Goal: Information Seeking & Learning: Learn about a topic

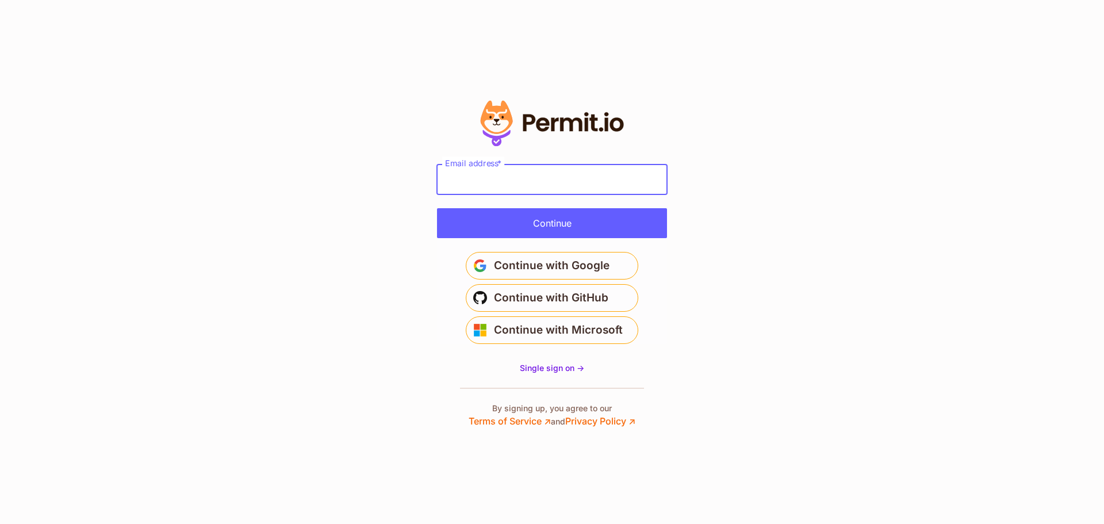
type input "**********"
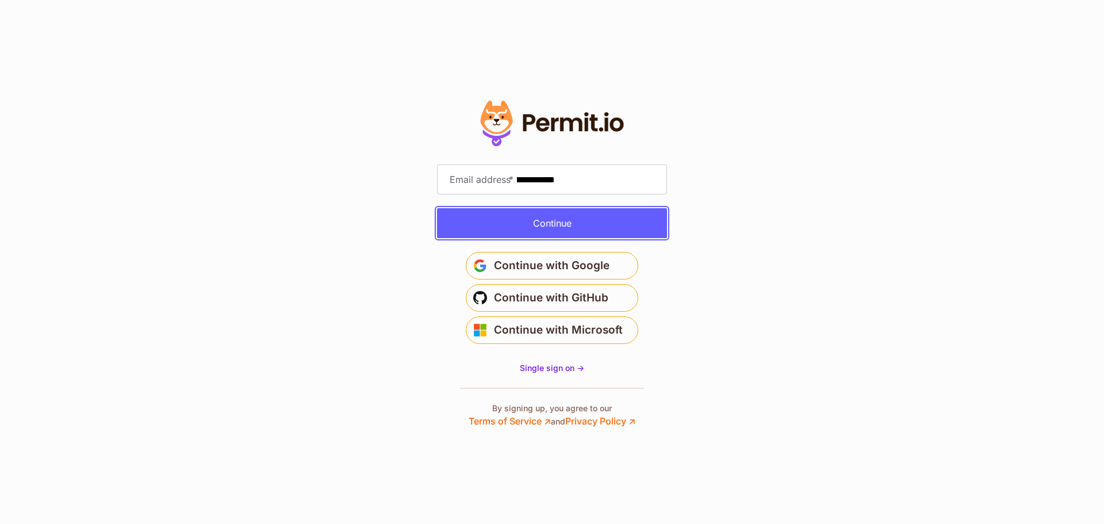
click at [509, 216] on button "Continue" at bounding box center [552, 223] width 230 height 30
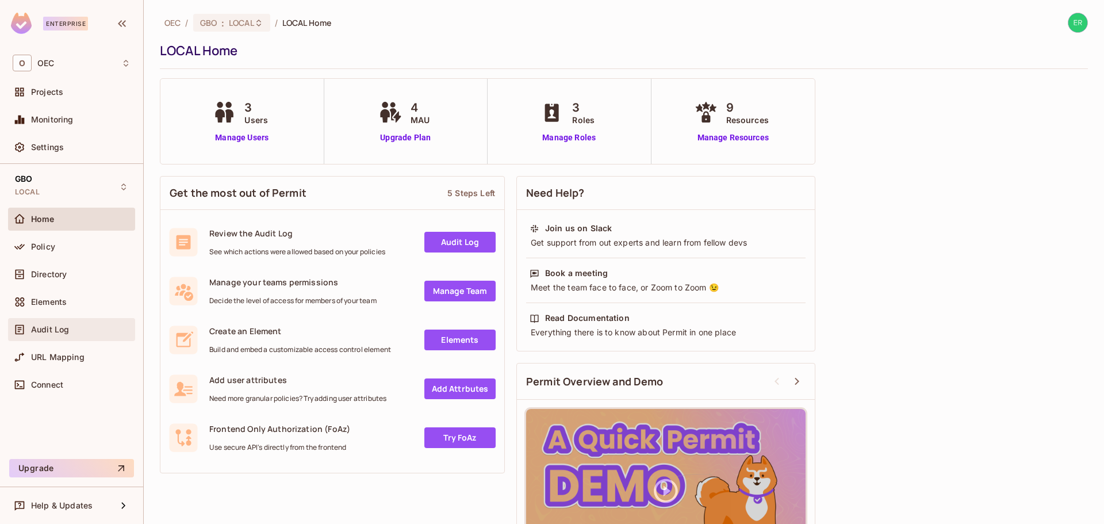
click at [70, 328] on div "Audit Log" at bounding box center [81, 329] width 100 height 9
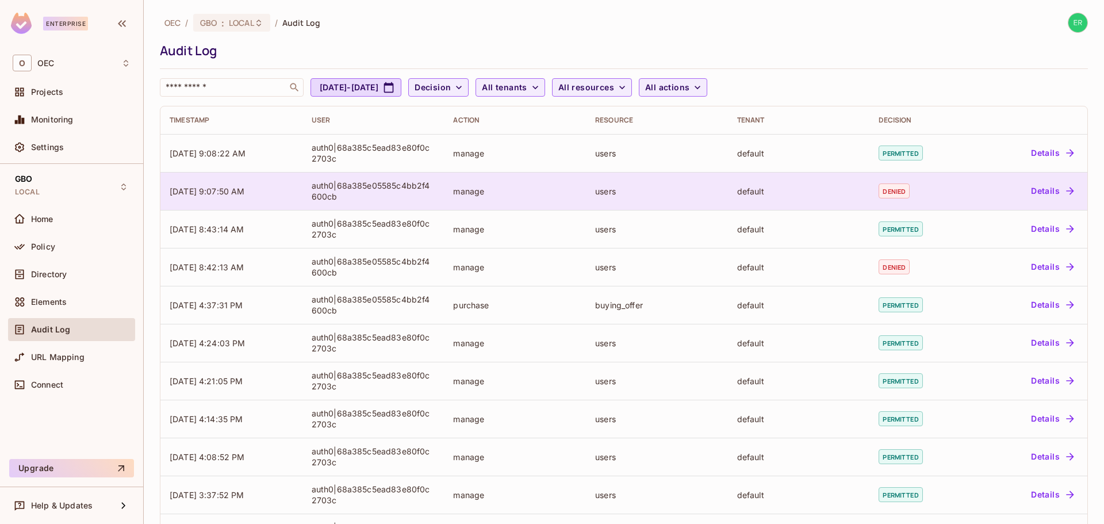
click at [307, 190] on td "auth0|68a385e05585c4bb2f4600cb" at bounding box center [374, 191] width 142 height 38
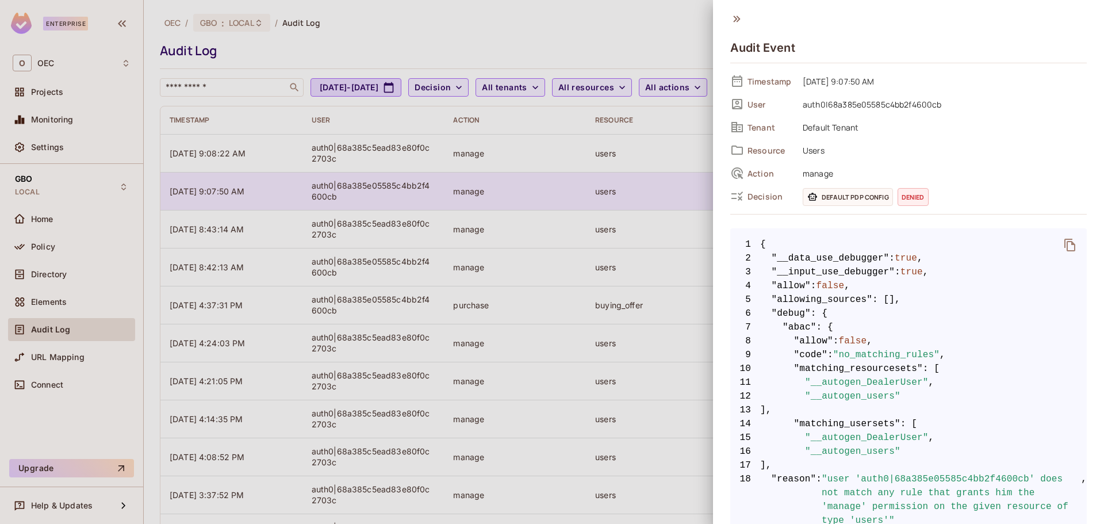
click at [307, 190] on div at bounding box center [552, 262] width 1104 height 524
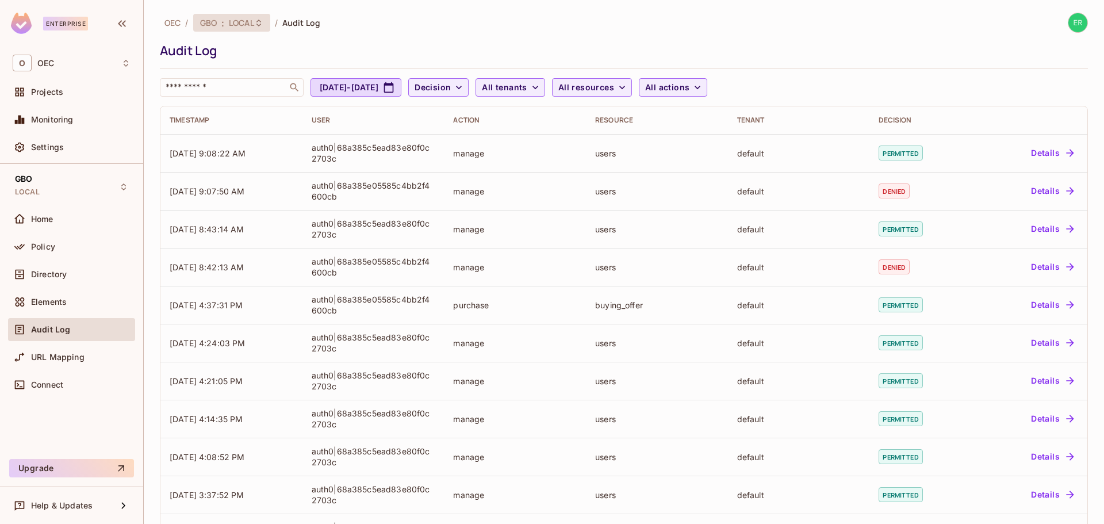
click at [265, 21] on div "GBO : LOCAL" at bounding box center [231, 23] width 77 height 18
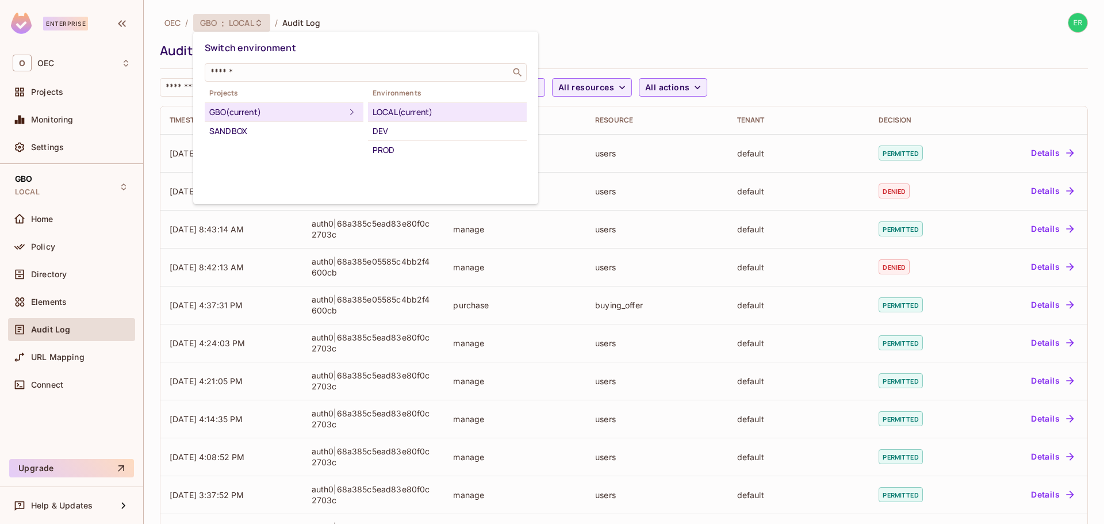
click at [265, 21] on div at bounding box center [552, 262] width 1104 height 524
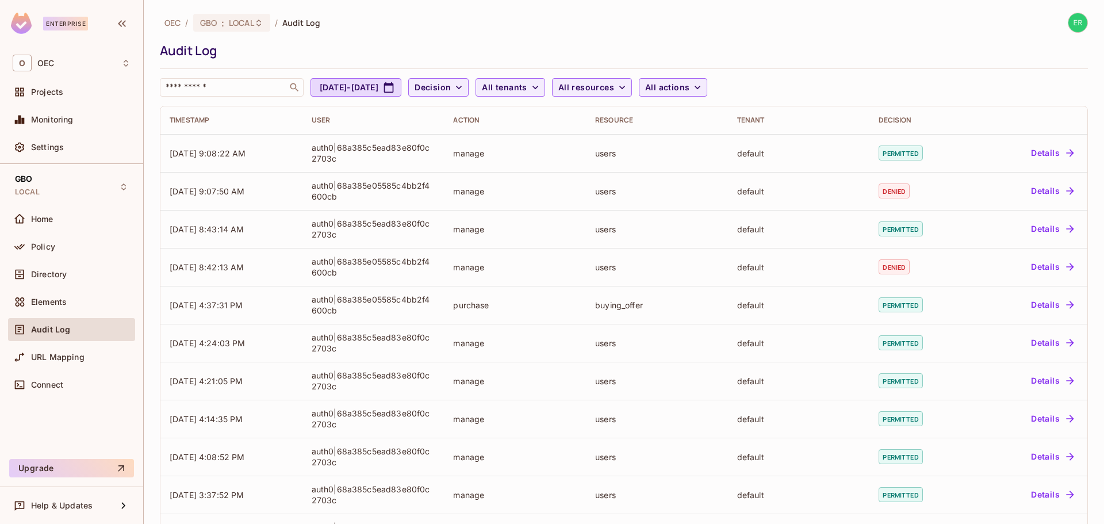
click at [421, 50] on div "Audit Log" at bounding box center [621, 50] width 923 height 17
click at [228, 39] on div "OEC / GBO : LOCAL / Audit Log Audit Log ​ Aug 3, 2025 - Sep 3, 2025 Decision Al…" at bounding box center [624, 55] width 928 height 84
click at [236, 19] on span "LOCAL" at bounding box center [241, 22] width 25 height 11
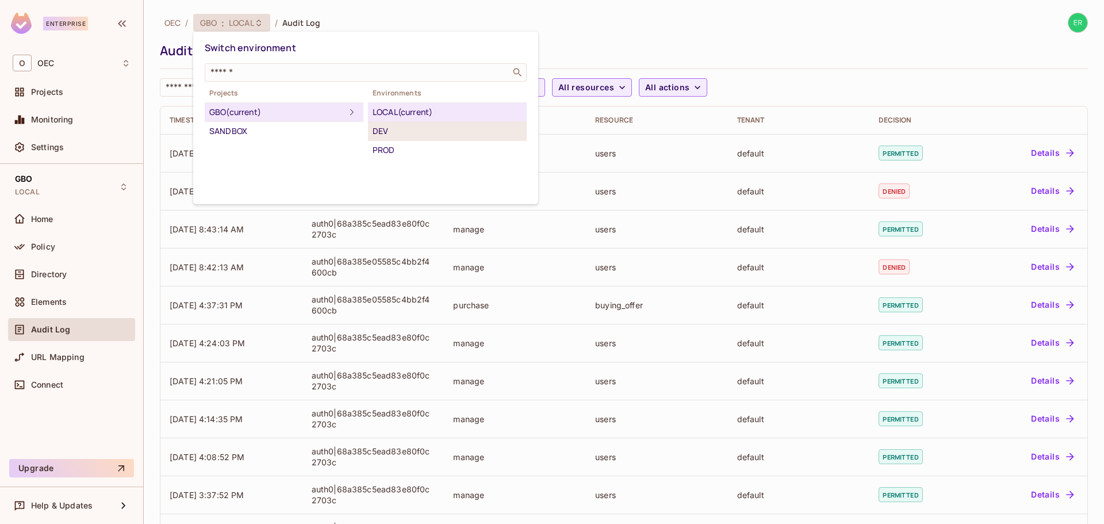
click at [381, 130] on div "DEV" at bounding box center [448, 131] width 150 height 14
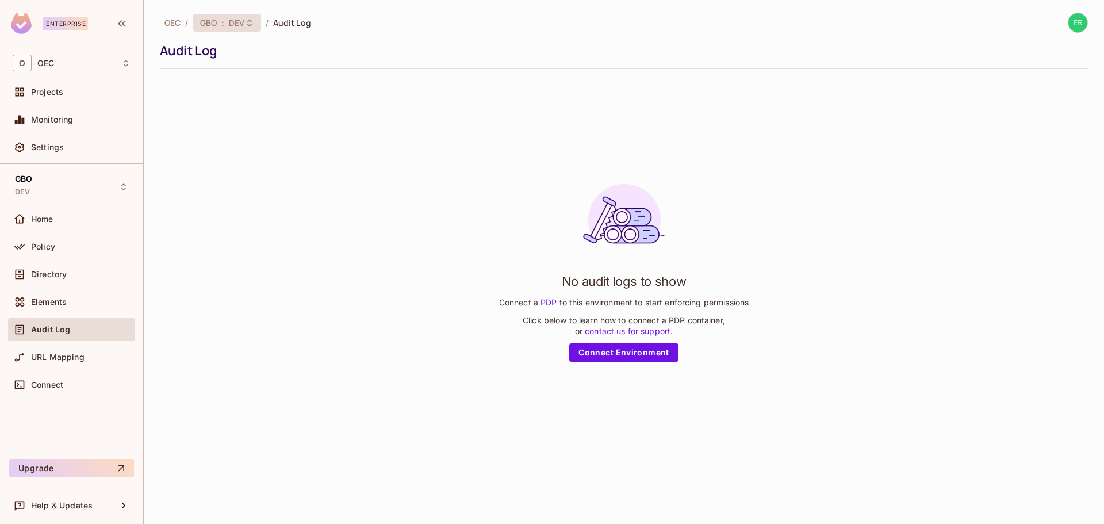
click at [222, 20] on span ":" at bounding box center [223, 22] width 4 height 9
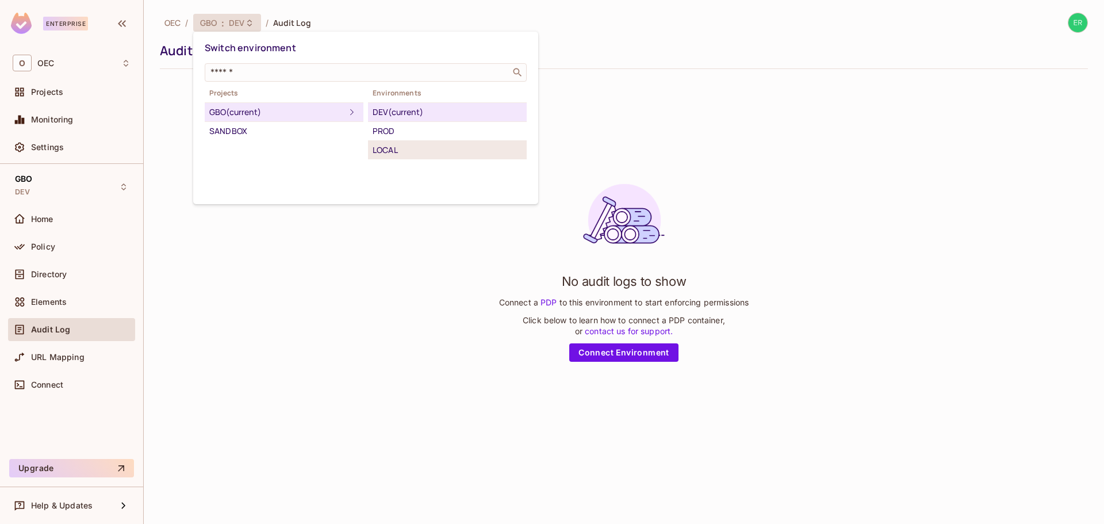
click at [408, 147] on div "LOCAL" at bounding box center [448, 150] width 150 height 14
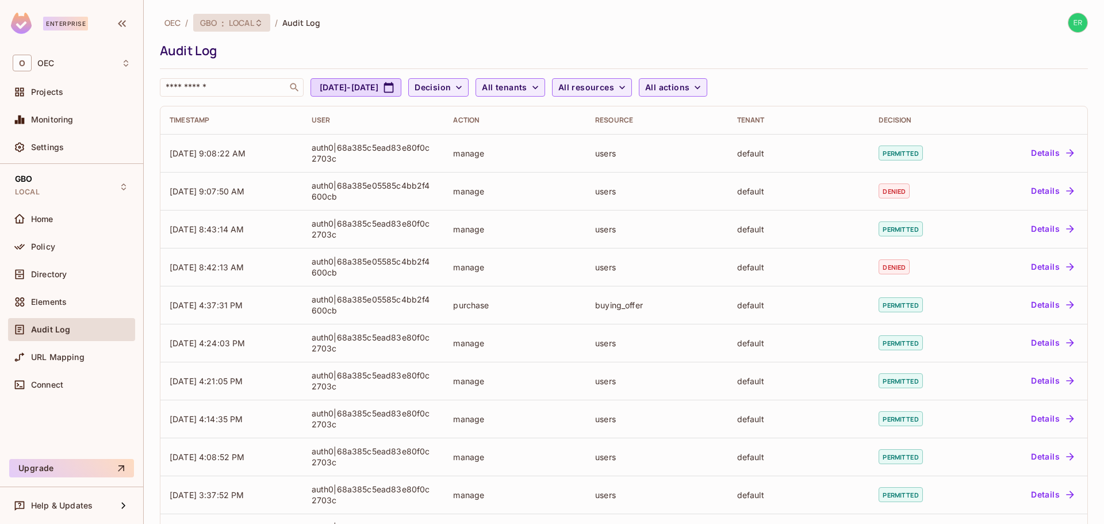
click at [235, 24] on span "LOCAL" at bounding box center [241, 22] width 25 height 11
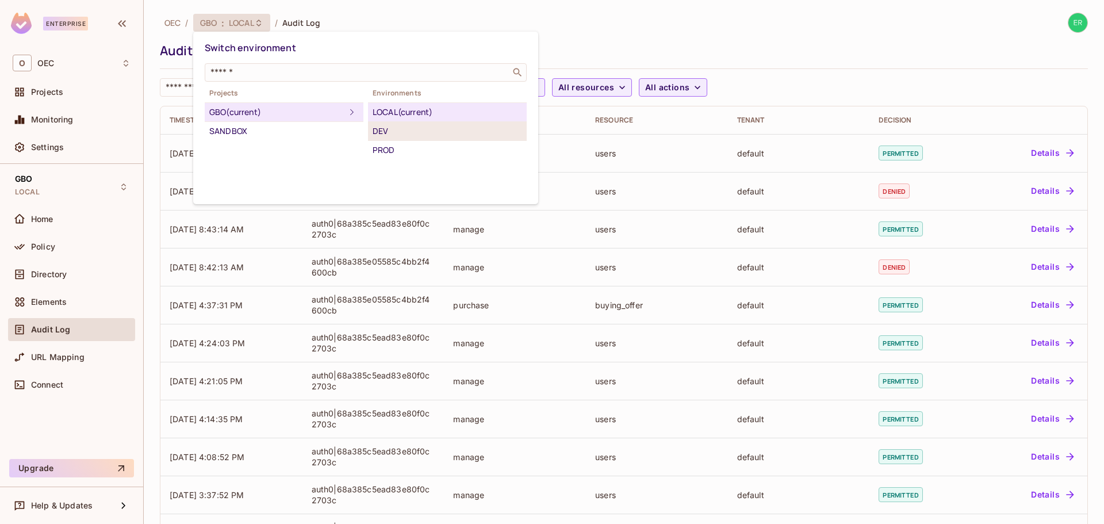
click at [402, 124] on div "DEV" at bounding box center [448, 131] width 150 height 14
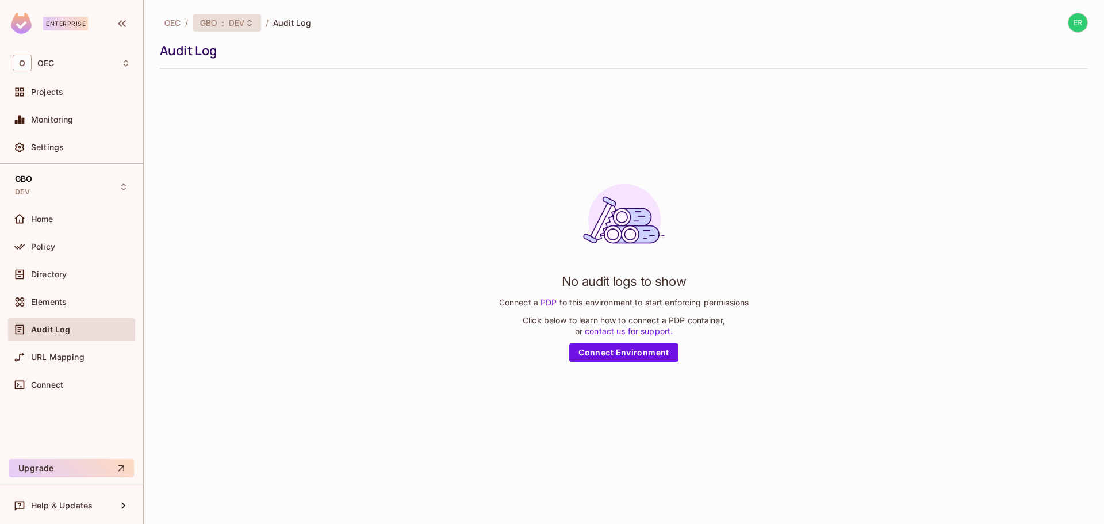
click at [238, 21] on span "DEV" at bounding box center [237, 22] width 16 height 11
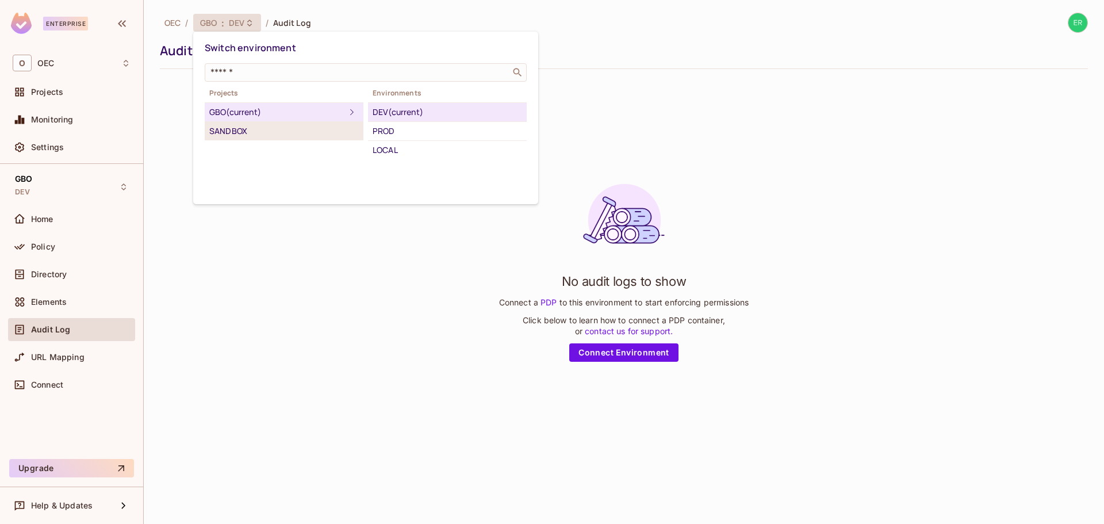
click at [233, 123] on li "SANDBOX" at bounding box center [284, 131] width 159 height 18
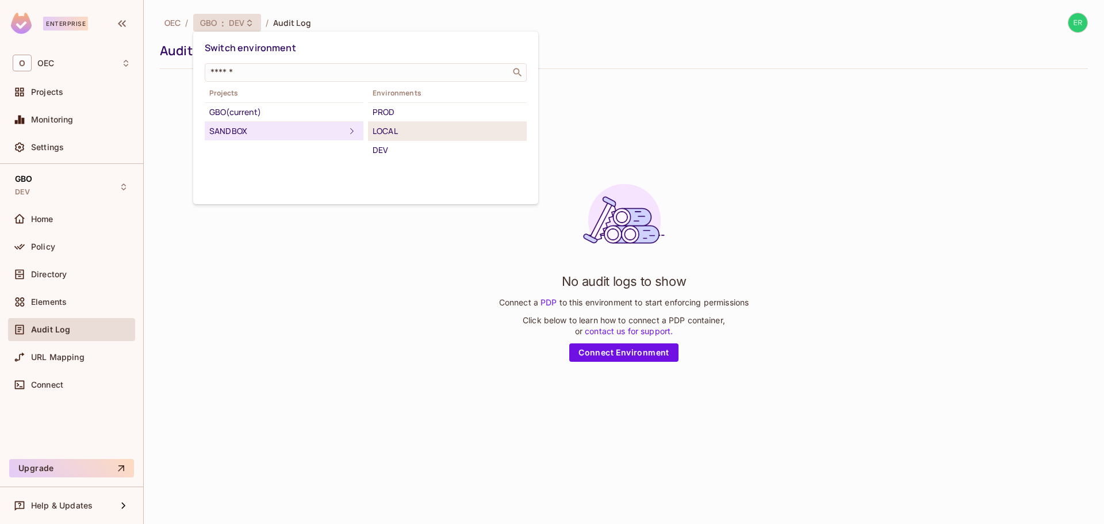
click at [419, 130] on div "LOCAL" at bounding box center [448, 131] width 150 height 14
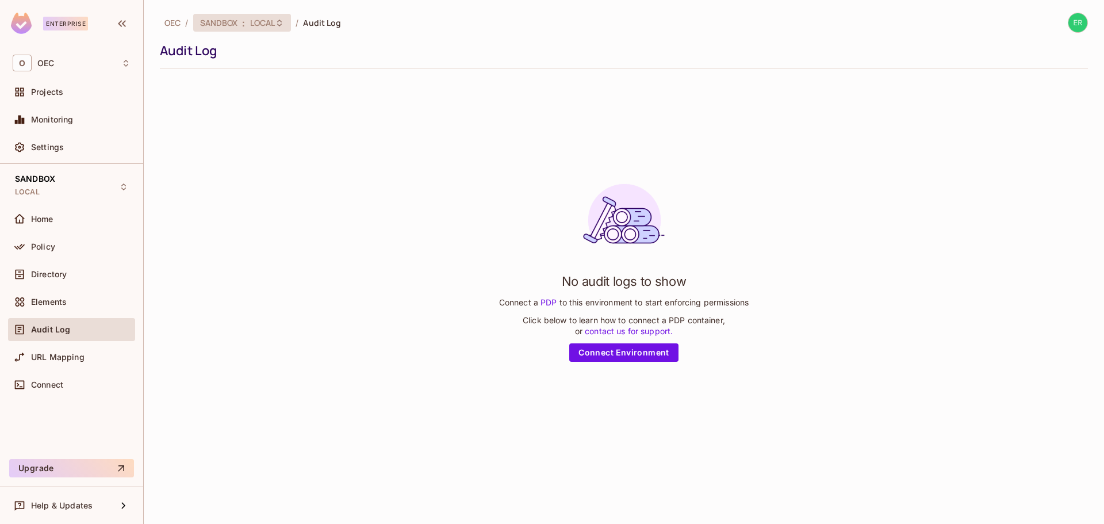
click at [243, 28] on span ":" at bounding box center [244, 22] width 4 height 9
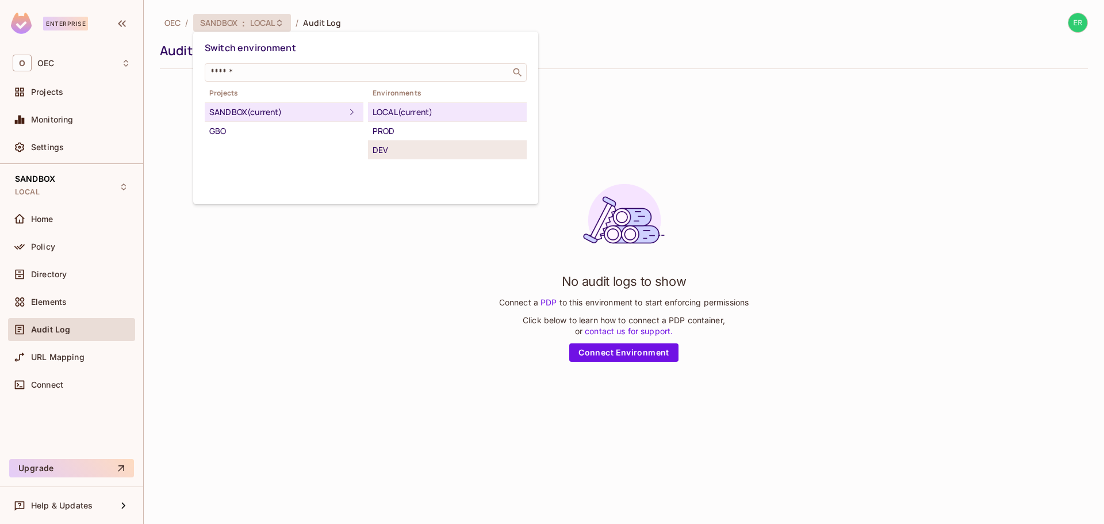
click at [417, 146] on div "DEV" at bounding box center [448, 150] width 150 height 14
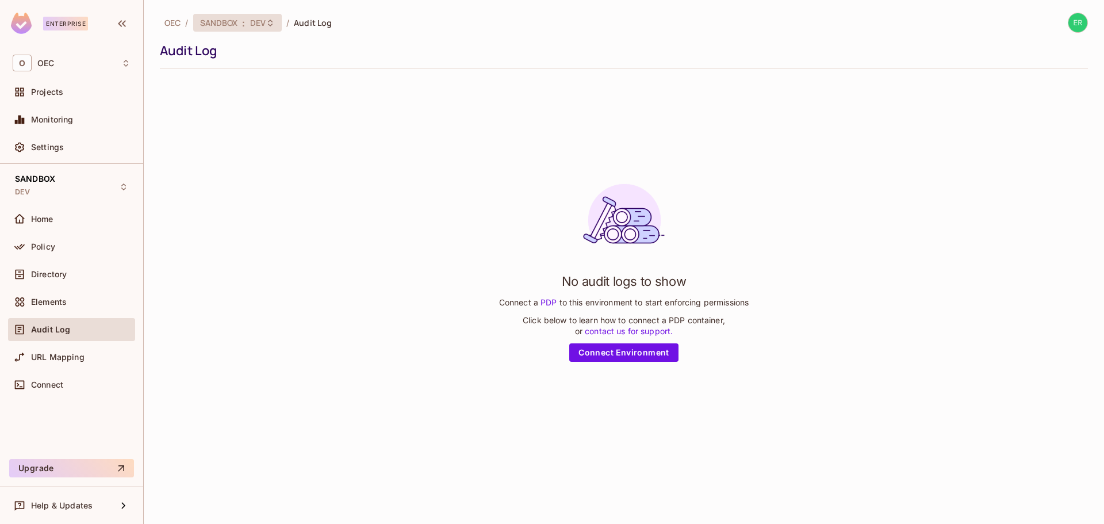
click at [236, 24] on span "SANDBOX" at bounding box center [219, 22] width 38 height 11
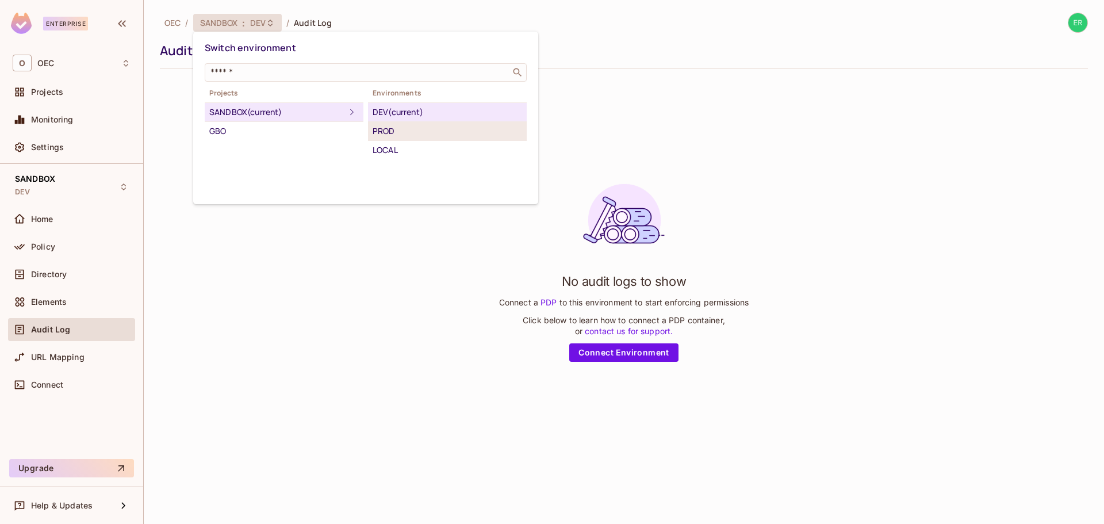
click at [413, 137] on div "PROD" at bounding box center [448, 131] width 150 height 14
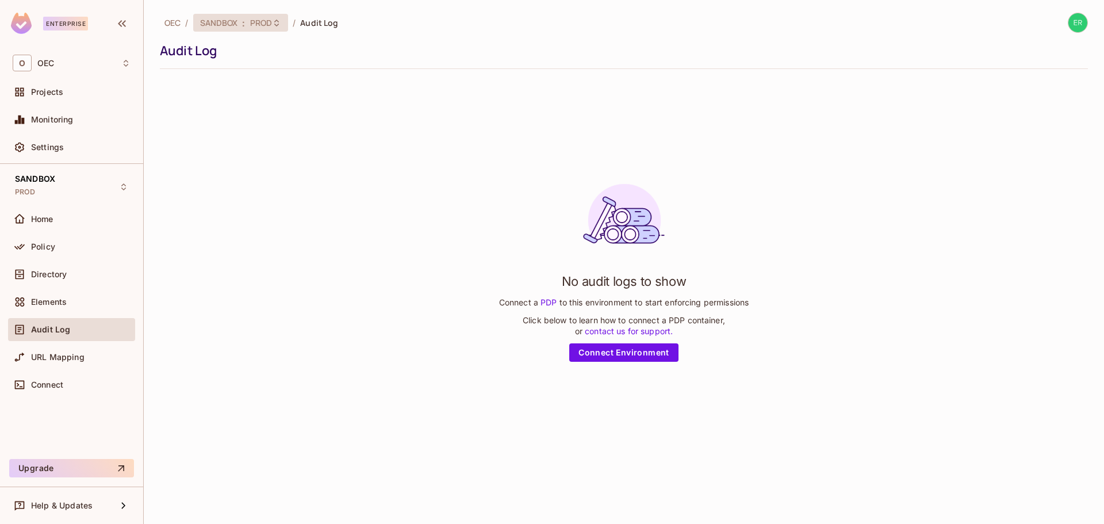
click at [209, 24] on span "SANDBOX" at bounding box center [219, 22] width 38 height 11
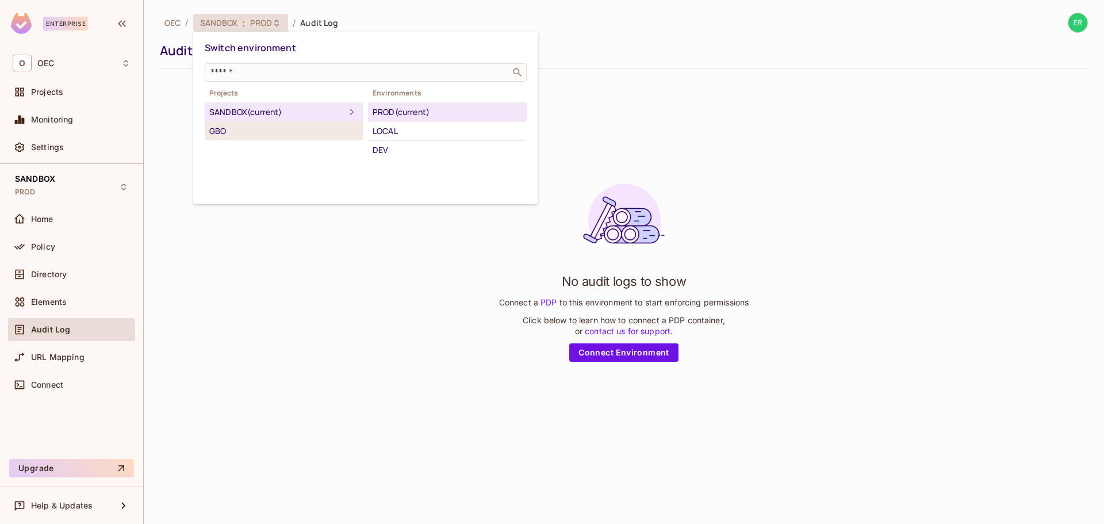
click at [256, 124] on div "GBO" at bounding box center [284, 131] width 150 height 14
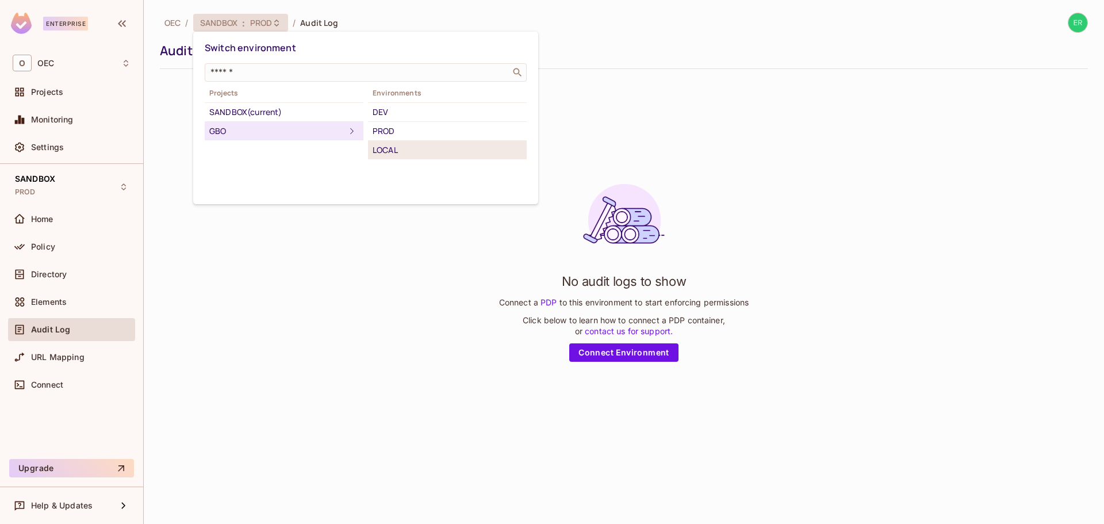
click at [418, 145] on div "LOCAL" at bounding box center [448, 150] width 150 height 14
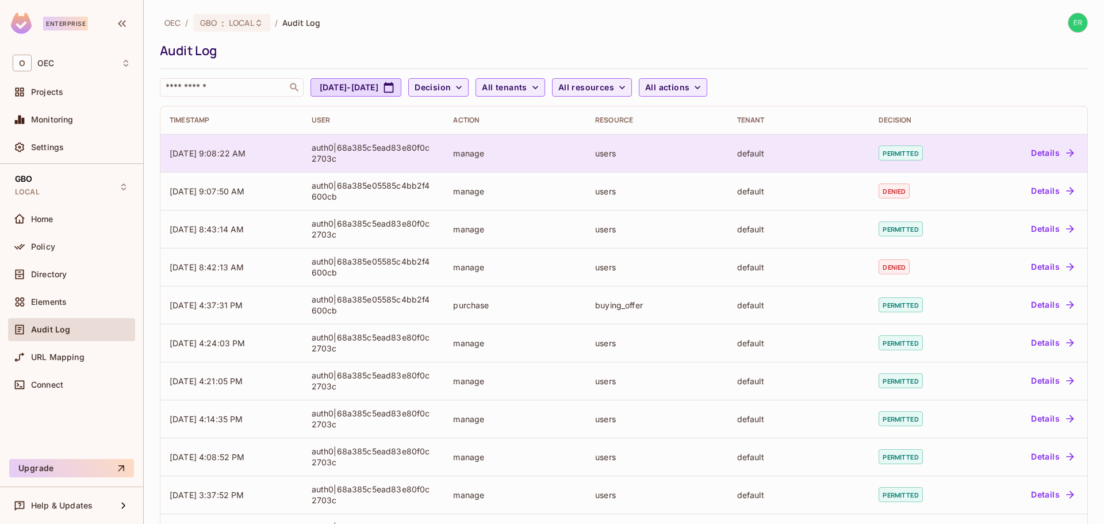
click at [312, 159] on div "auth0|68a385c5ead83e80f0c2703c" at bounding box center [374, 153] width 124 height 22
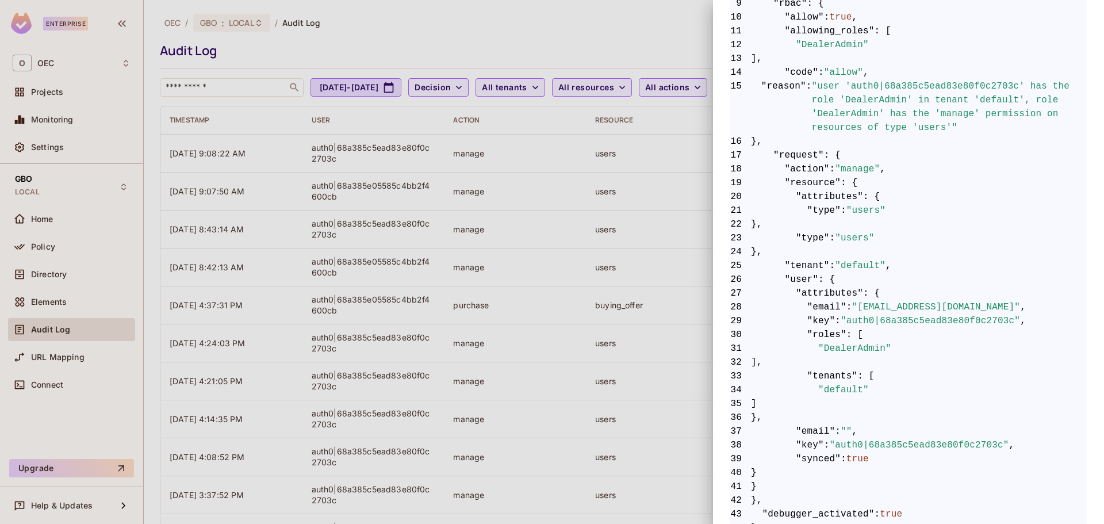
scroll to position [382, 0]
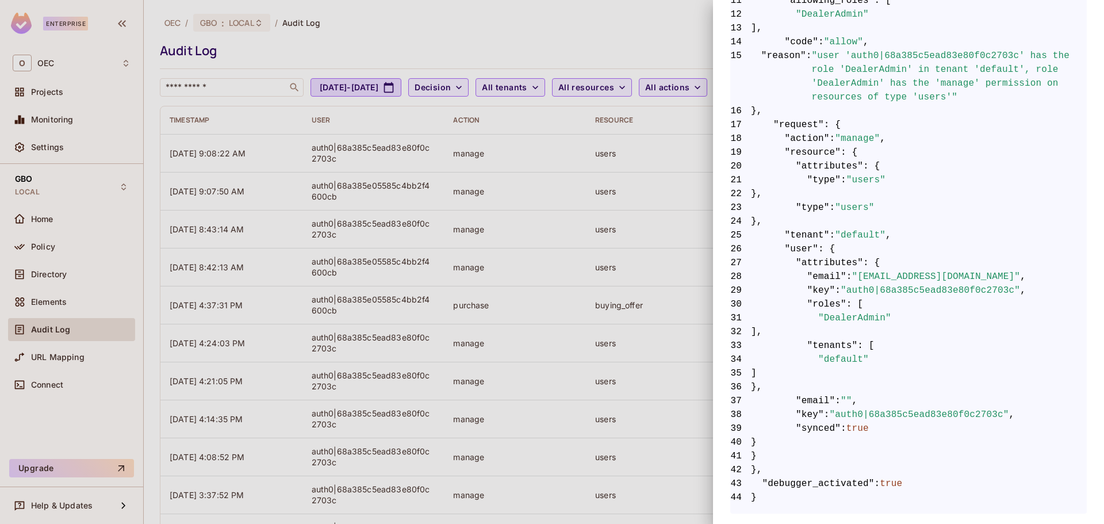
click at [598, 146] on div at bounding box center [552, 262] width 1104 height 524
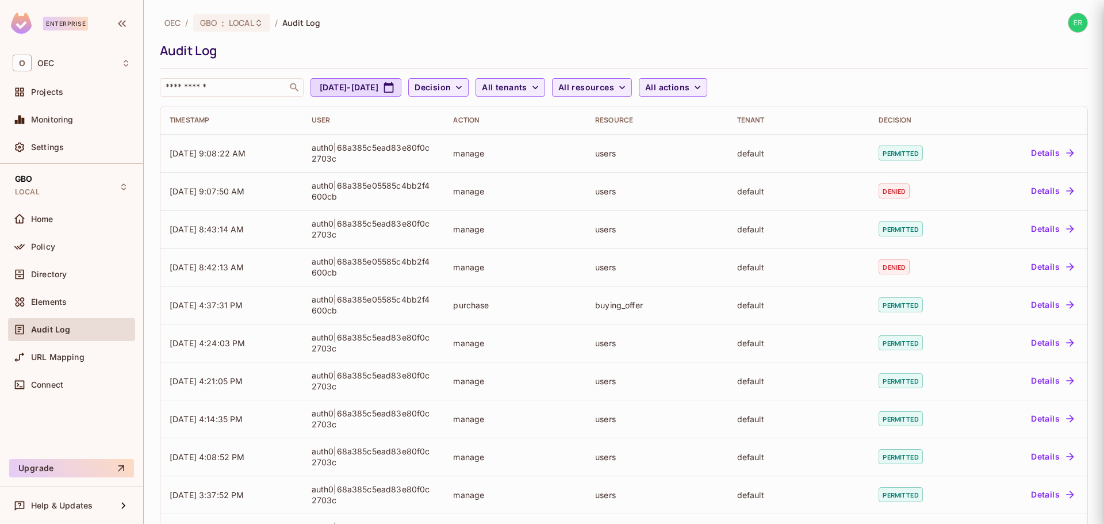
scroll to position [0, 0]
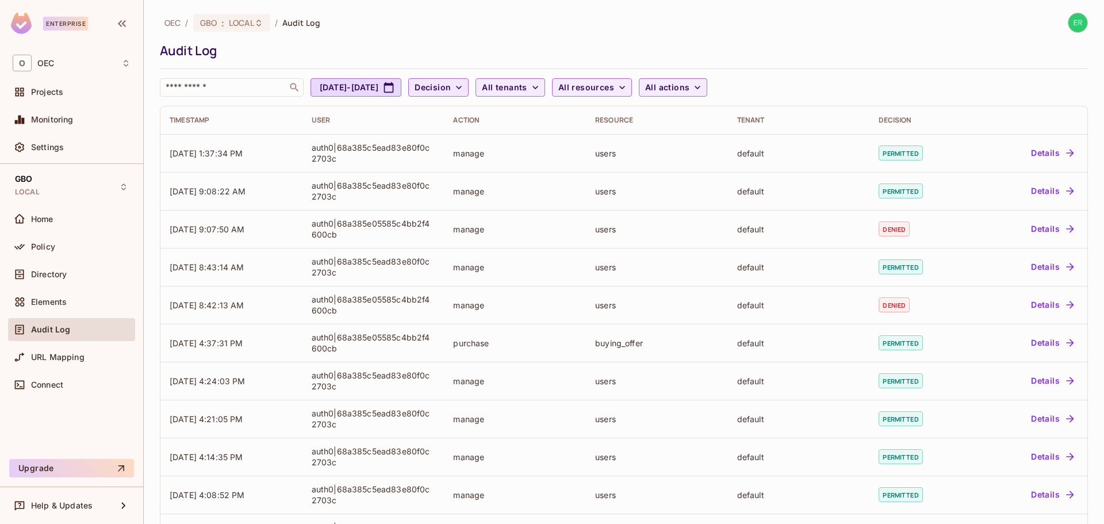
click at [451, 87] on span "Decision" at bounding box center [433, 88] width 36 height 14
click at [492, 131] on li "Denied" at bounding box center [486, 138] width 58 height 25
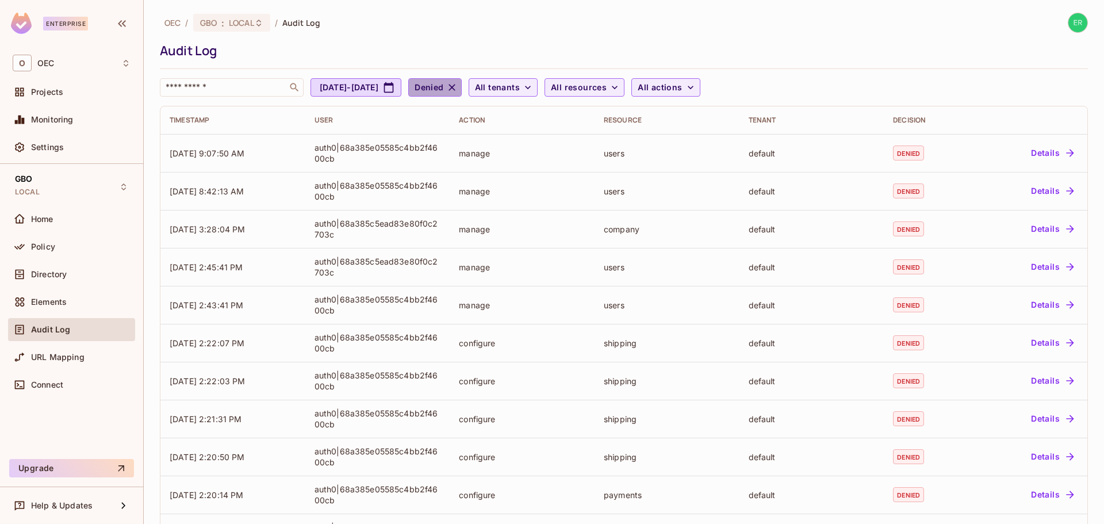
click at [458, 91] on icon "button" at bounding box center [452, 88] width 12 height 12
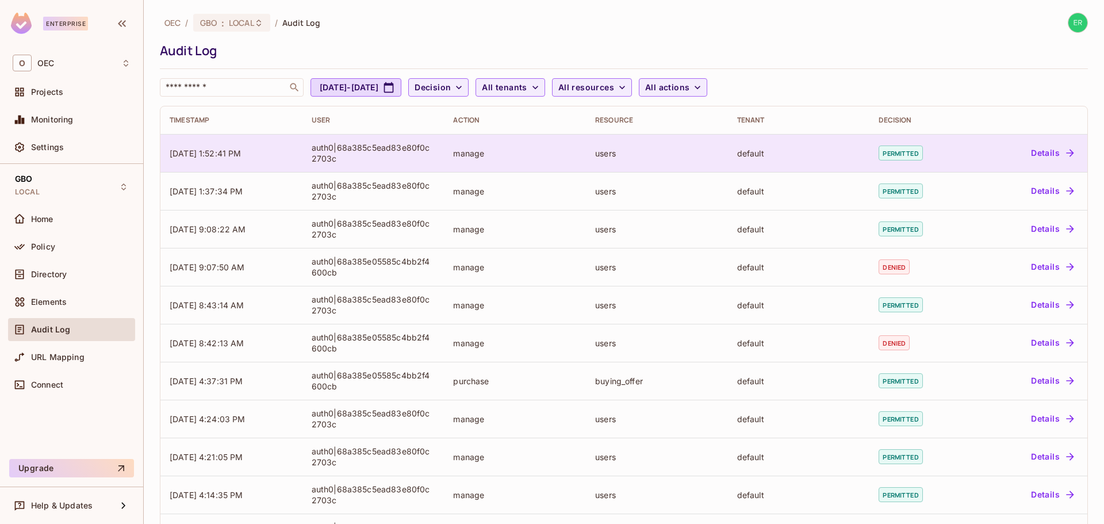
click at [973, 146] on td "Details" at bounding box center [1030, 153] width 115 height 38
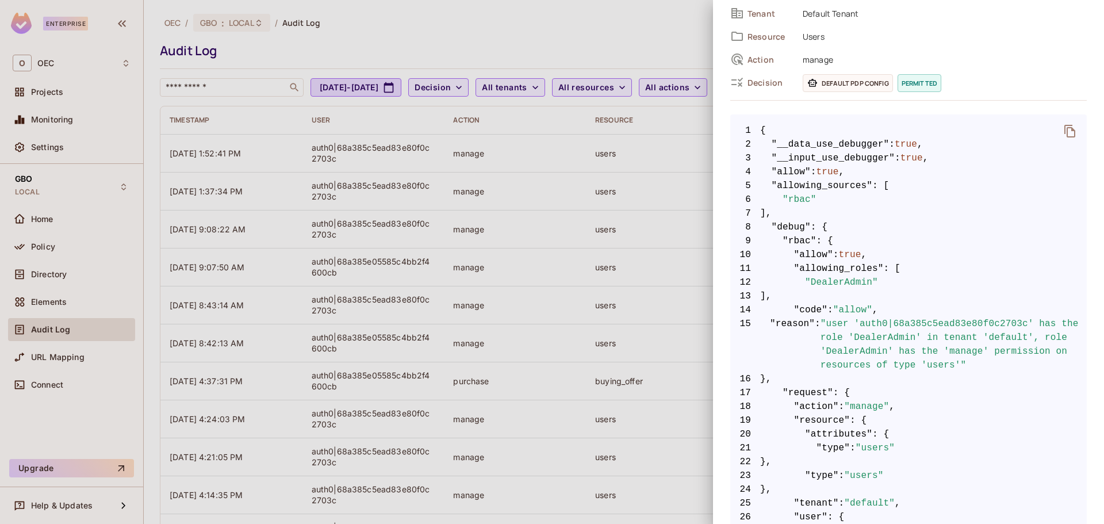
scroll to position [115, 0]
click at [602, 116] on div at bounding box center [552, 262] width 1104 height 524
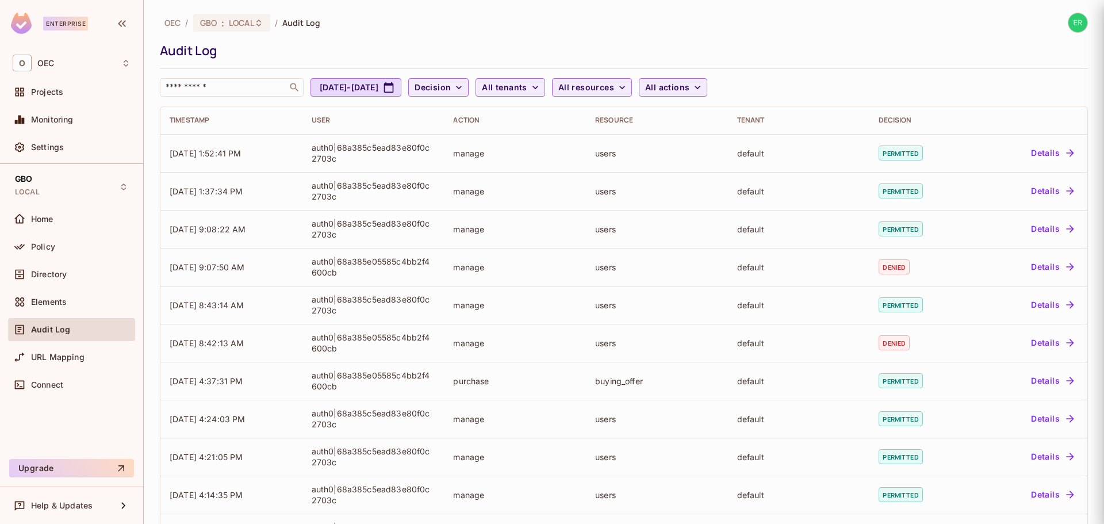
scroll to position [0, 0]
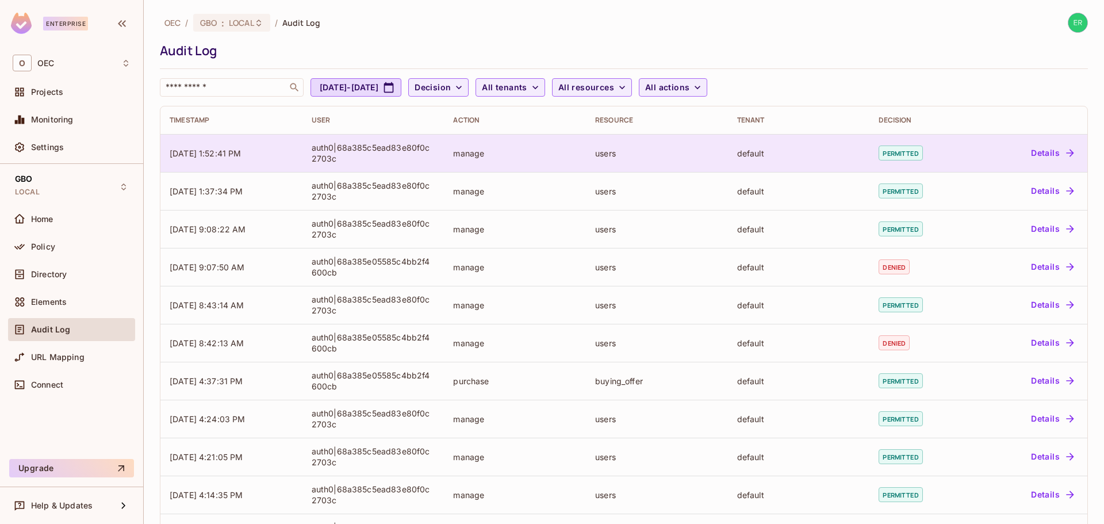
click at [540, 156] on div "manage" at bounding box center [515, 153] width 124 height 11
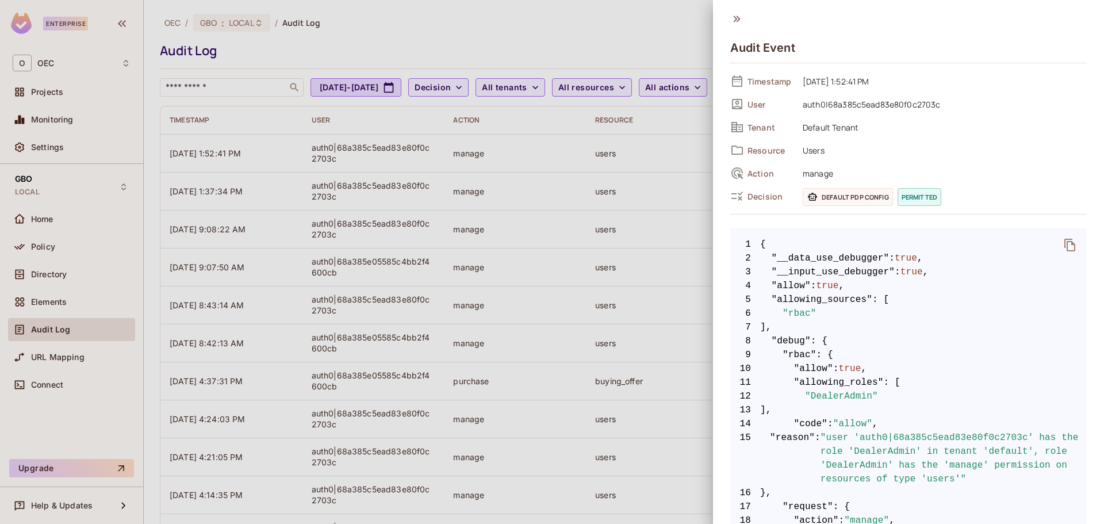
click at [496, 179] on div at bounding box center [552, 262] width 1104 height 524
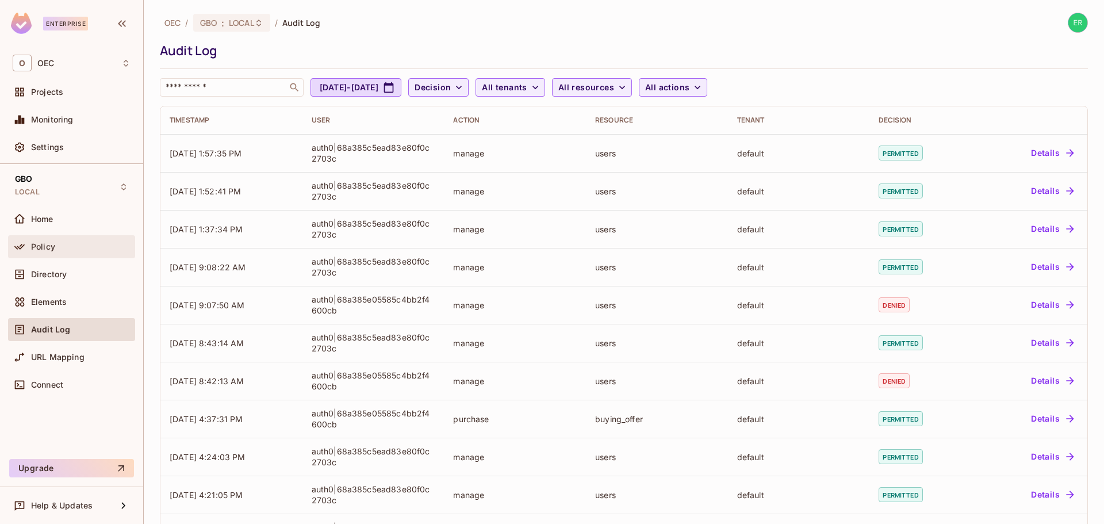
click at [100, 247] on div "Policy" at bounding box center [81, 246] width 100 height 9
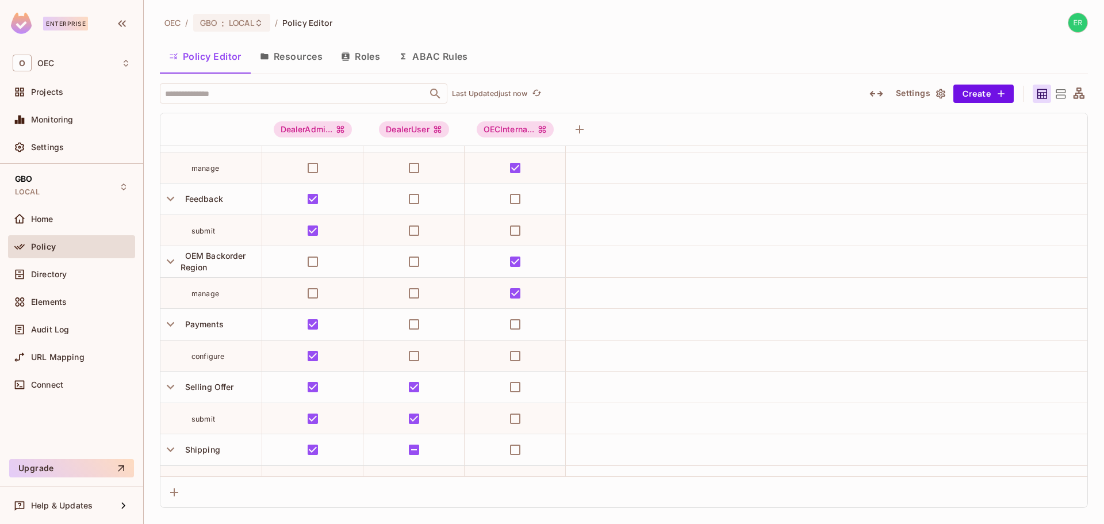
scroll to position [265, 0]
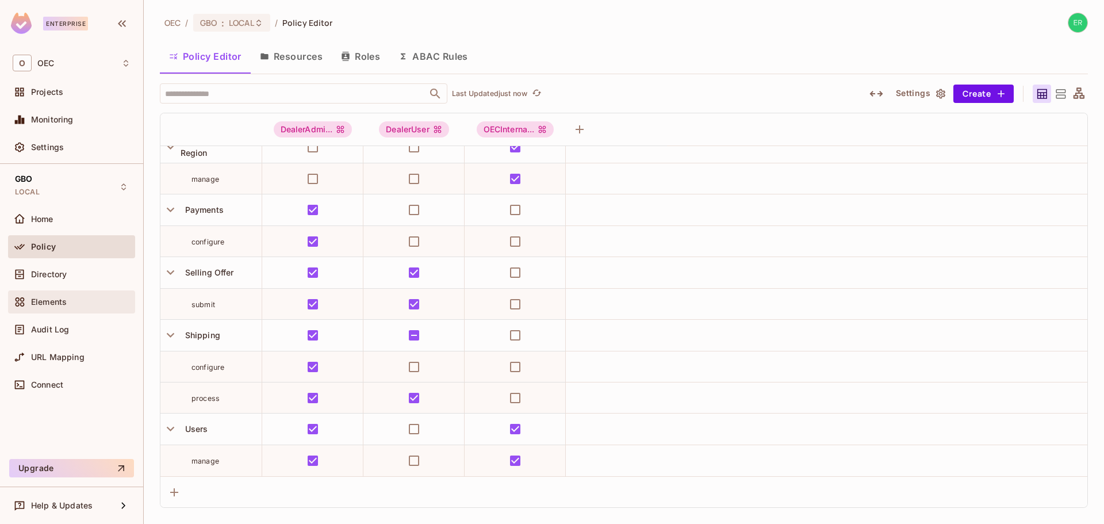
click at [69, 290] on div "Elements" at bounding box center [71, 301] width 127 height 23
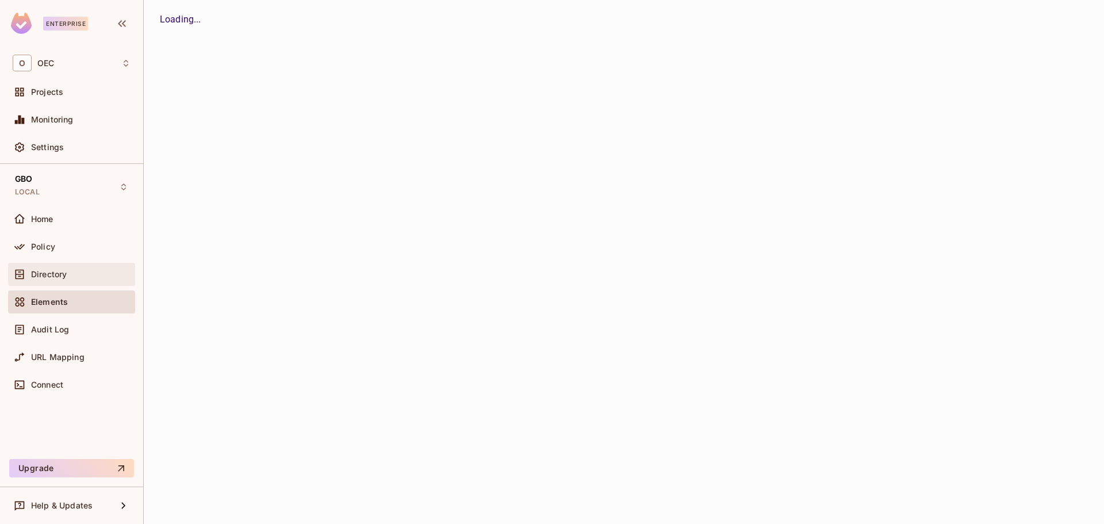
click at [73, 277] on div "Directory" at bounding box center [81, 274] width 100 height 9
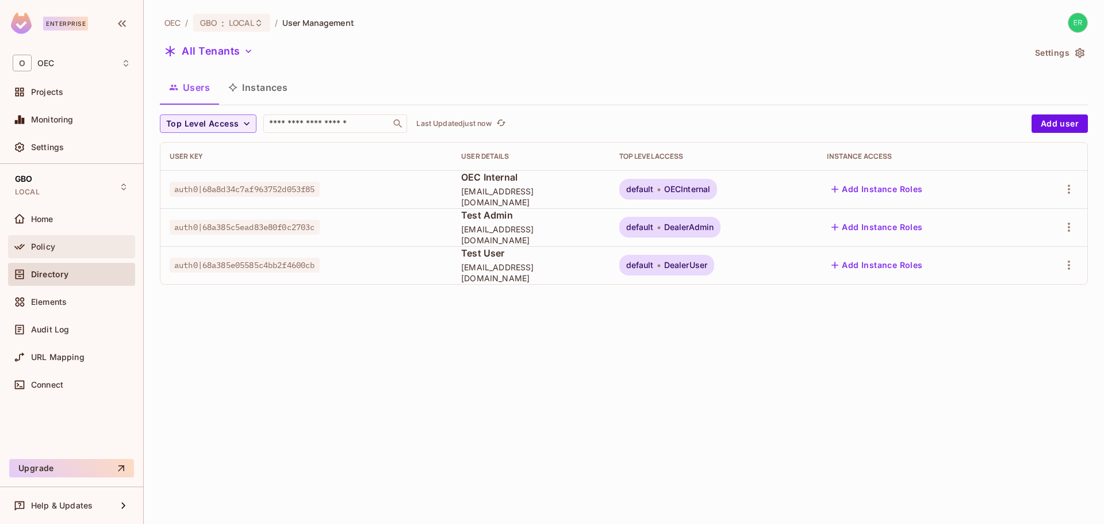
click at [81, 247] on div "Policy" at bounding box center [81, 246] width 100 height 9
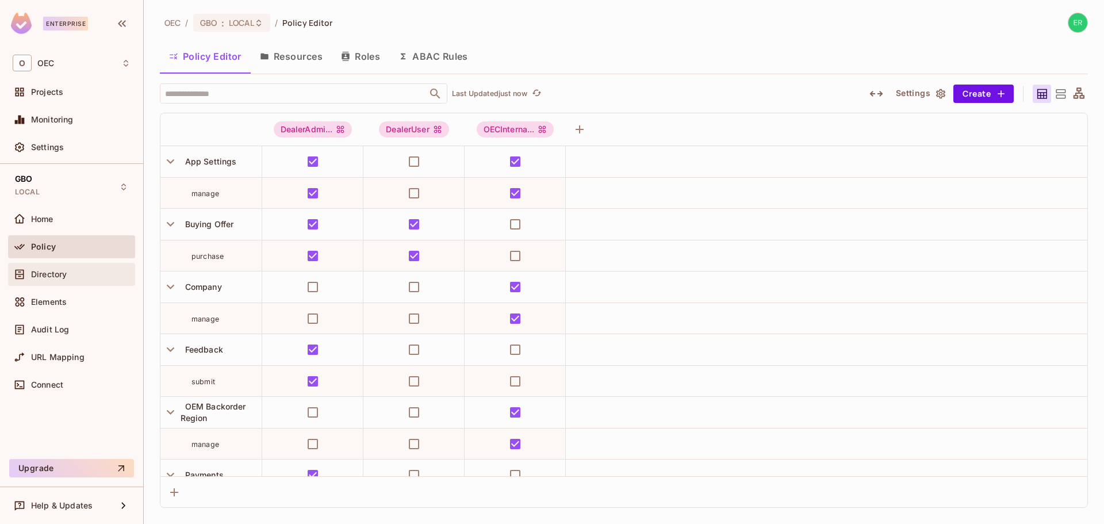
click at [72, 269] on div "Directory" at bounding box center [72, 274] width 118 height 14
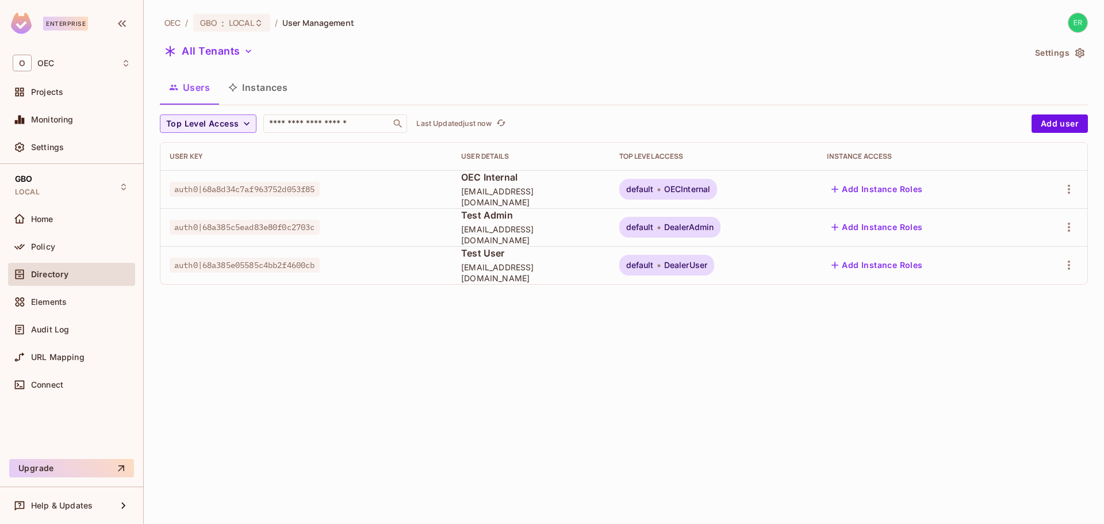
click at [312, 351] on div "OEC / GBO : LOCAL / User Management All Tenants Settings Users Instances Top Le…" at bounding box center [624, 262] width 961 height 524
click at [1045, 51] on button "Settings" at bounding box center [1060, 53] width 58 height 18
click at [243, 119] on icon "button" at bounding box center [247, 124] width 12 height 12
click at [243, 119] on div at bounding box center [552, 262] width 1104 height 524
click at [77, 244] on div "Policy" at bounding box center [81, 246] width 100 height 9
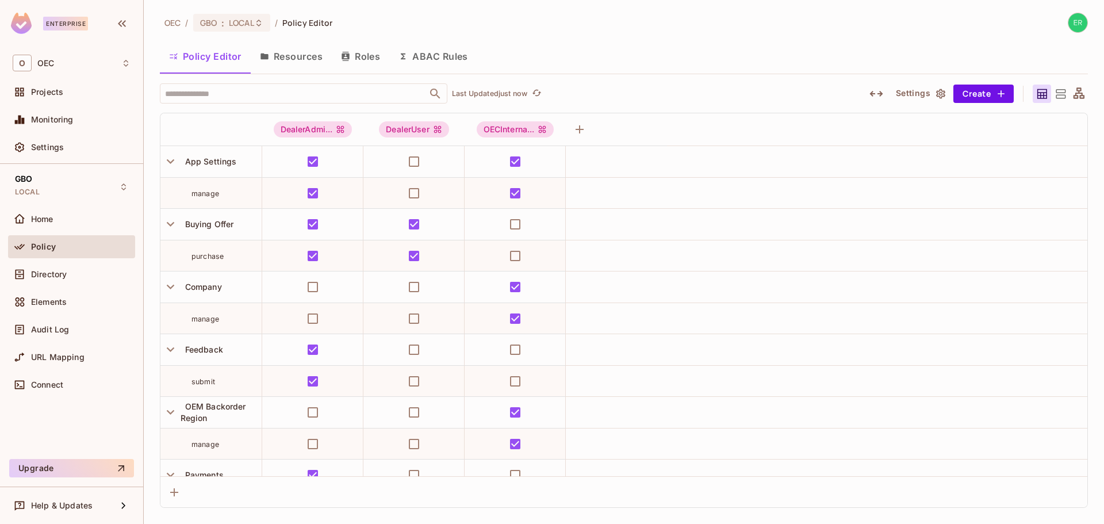
click at [1060, 94] on icon at bounding box center [1061, 94] width 14 height 14
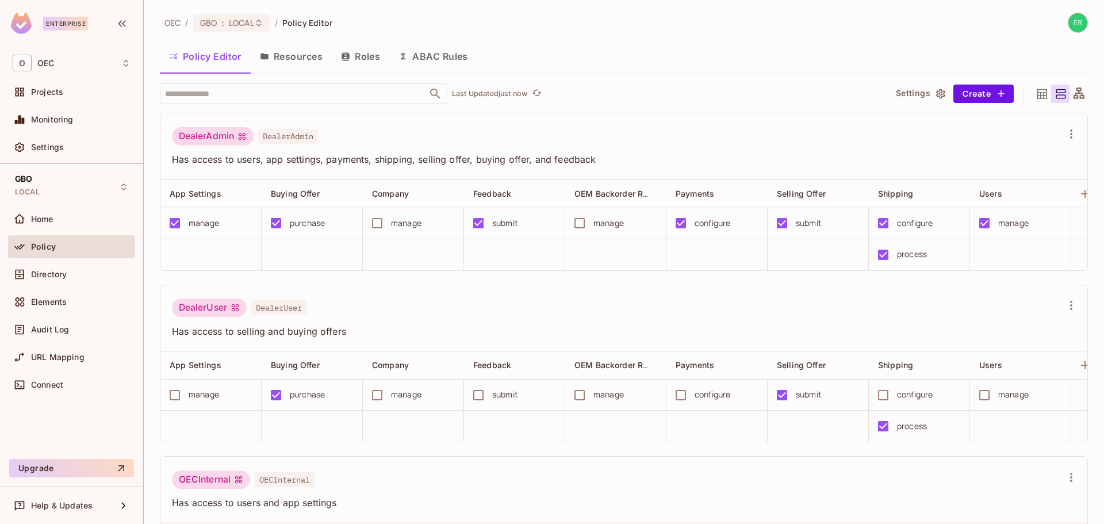
click at [1075, 94] on icon at bounding box center [1079, 94] width 14 height 14
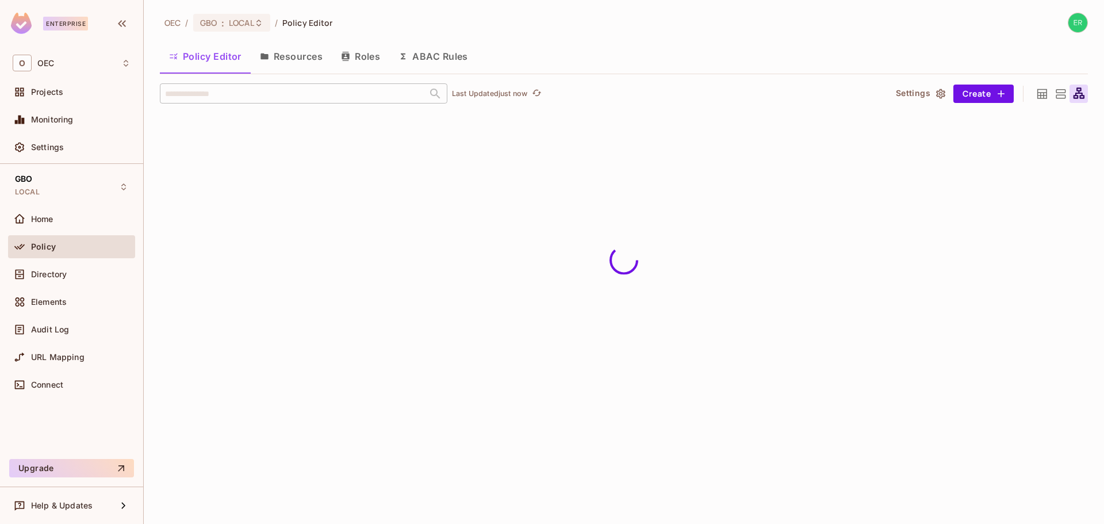
click at [1062, 92] on icon at bounding box center [1061, 94] width 14 height 14
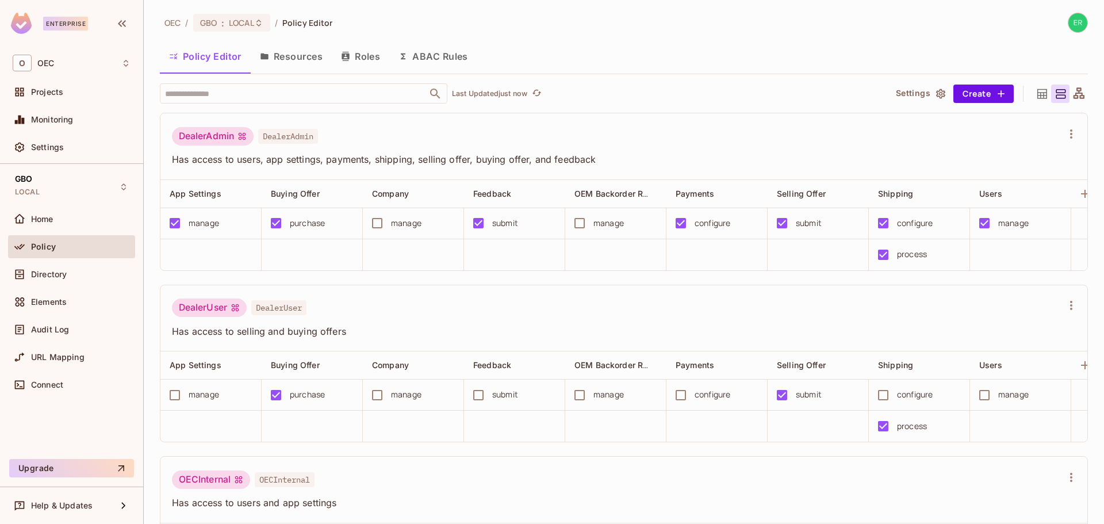
click at [1035, 91] on icon at bounding box center [1042, 94] width 14 height 14
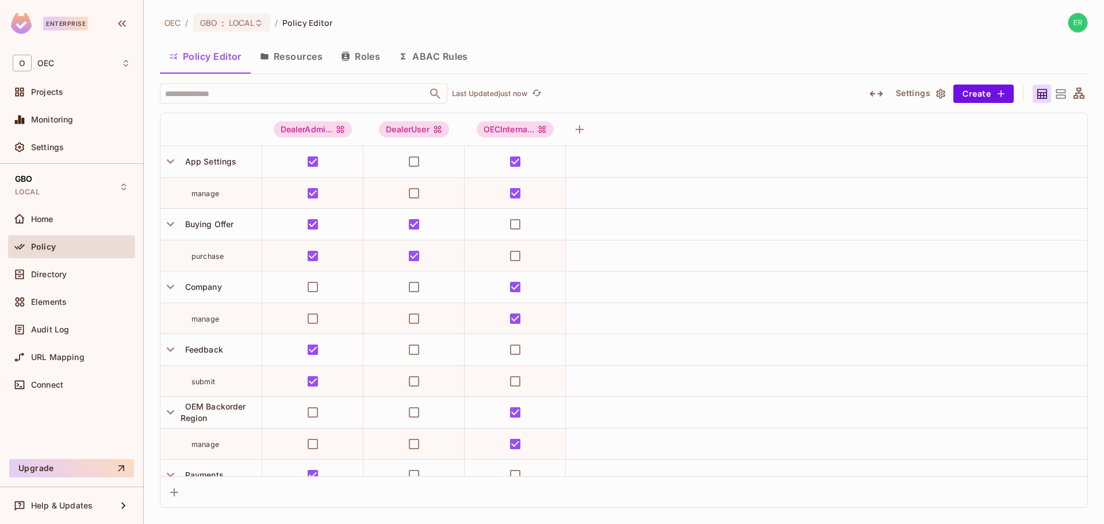
click at [1056, 96] on icon at bounding box center [1061, 94] width 14 height 14
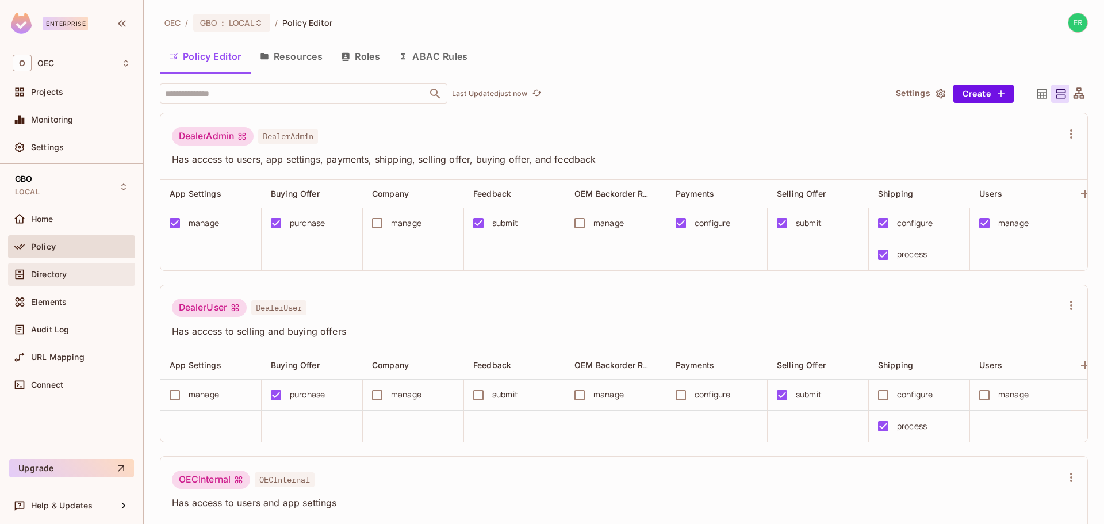
click at [110, 263] on div "Directory" at bounding box center [71, 274] width 127 height 23
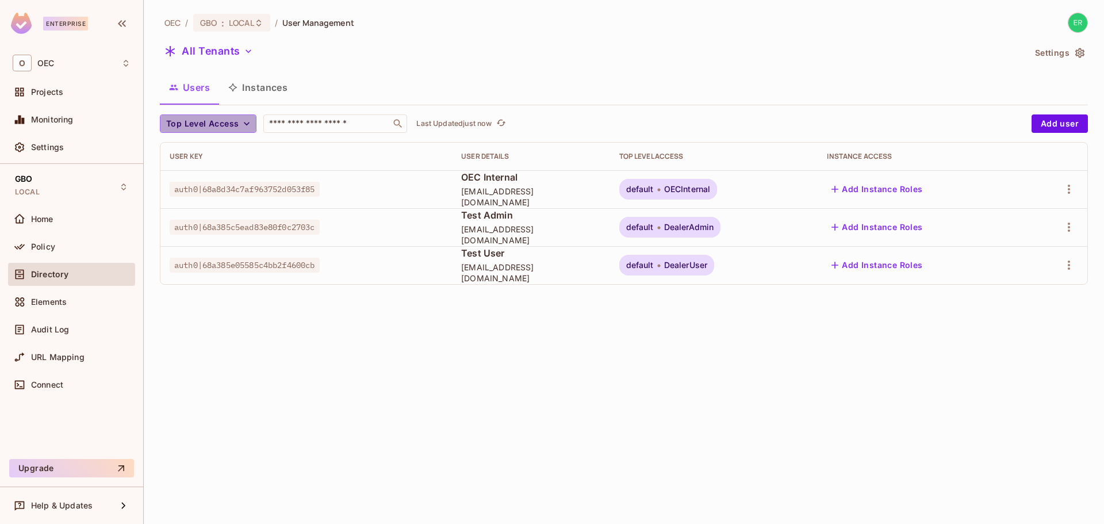
click at [242, 119] on icon "button" at bounding box center [247, 124] width 12 height 12
click at [653, 109] on div at bounding box center [552, 262] width 1104 height 524
click at [246, 54] on icon "button" at bounding box center [249, 51] width 12 height 12
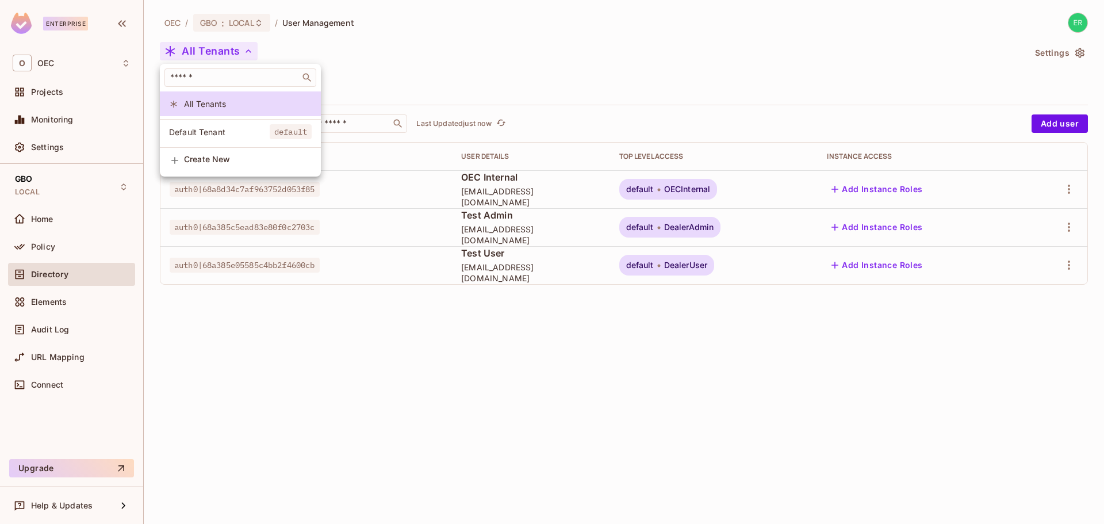
click at [246, 54] on div at bounding box center [552, 262] width 1104 height 524
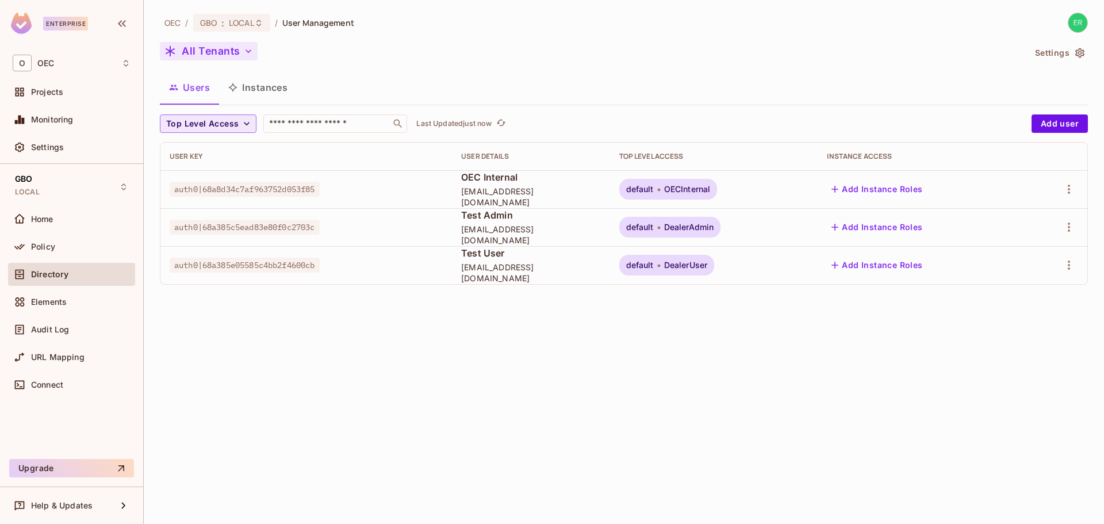
click at [230, 58] on button "All Tenants" at bounding box center [209, 51] width 98 height 18
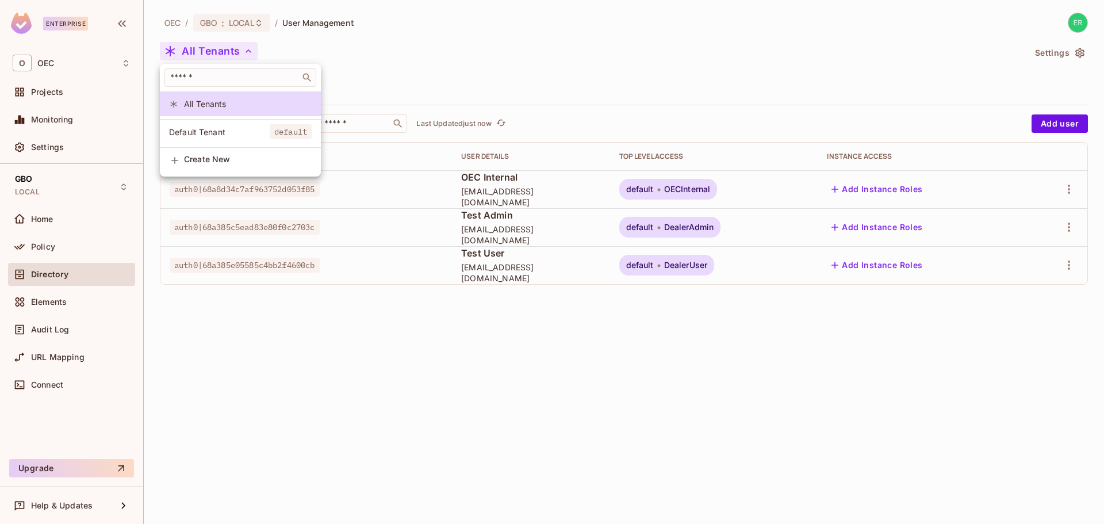
click at [216, 131] on span "Default Tenant" at bounding box center [219, 132] width 101 height 11
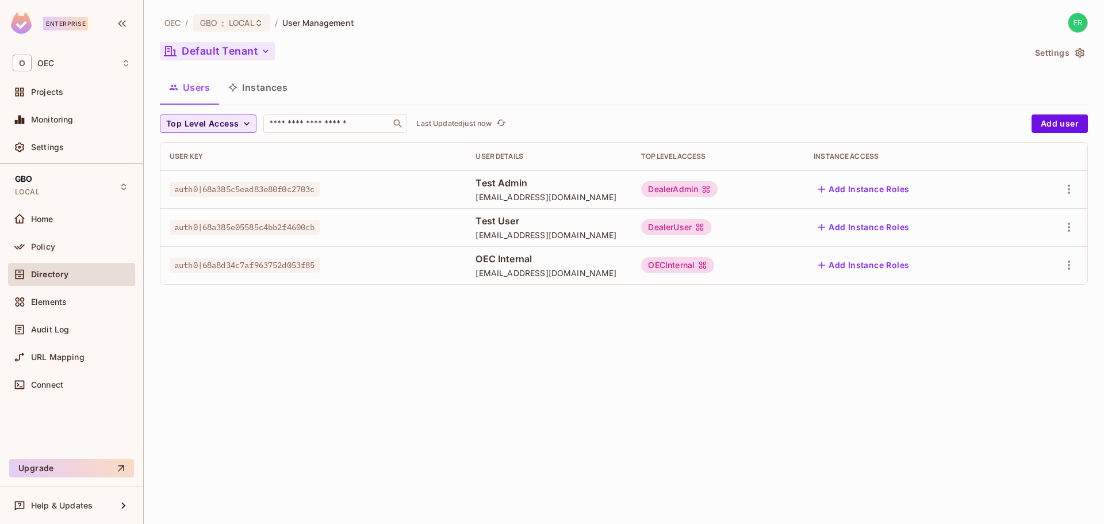
click at [219, 49] on button "Default Tenant" at bounding box center [217, 51] width 115 height 18
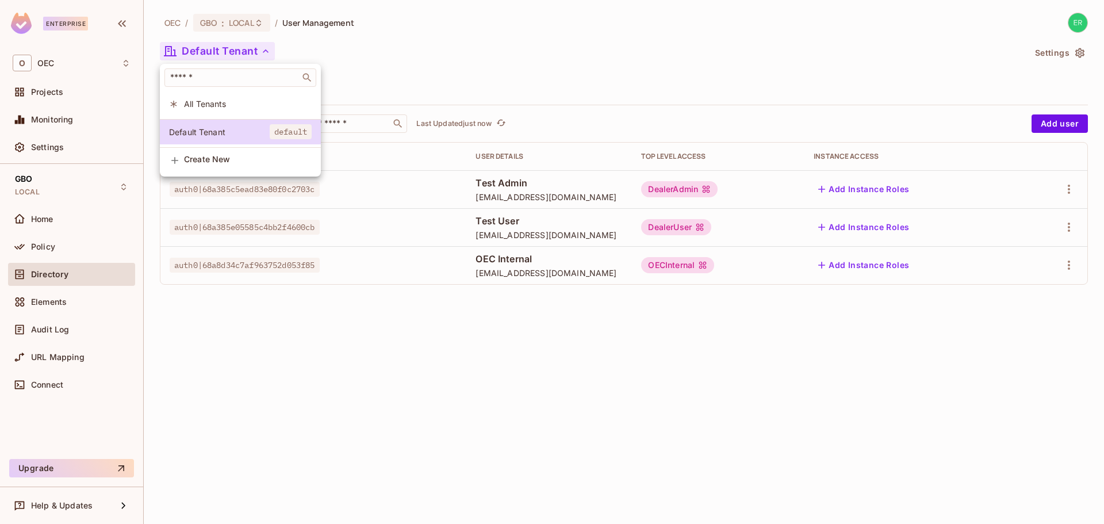
click at [211, 93] on li "All Tenants" at bounding box center [240, 103] width 161 height 25
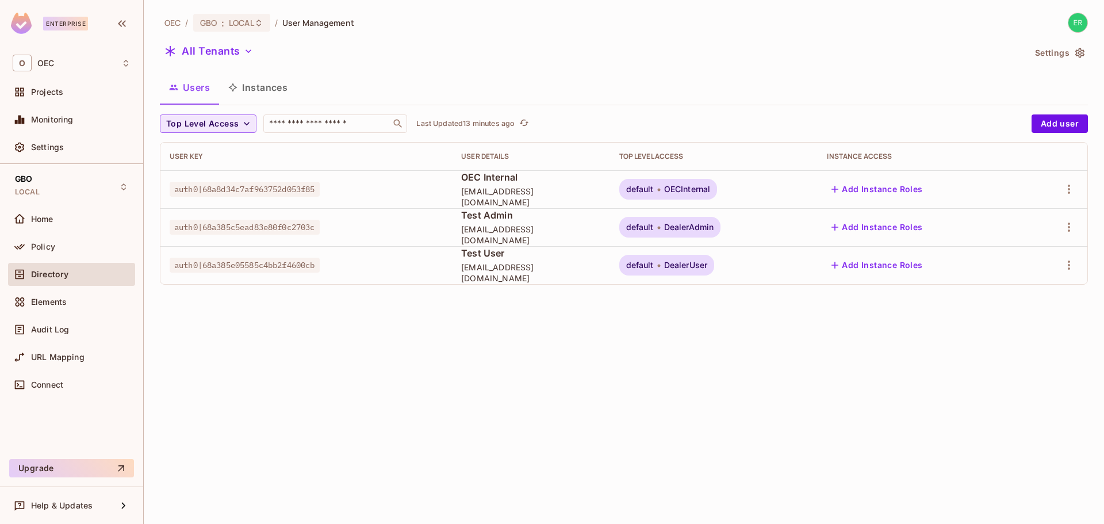
drag, startPoint x: 30, startPoint y: 1, endPoint x: 351, endPoint y: 345, distance: 471.3
click at [351, 345] on div "OEC / GBO : LOCAL / User Management All Tenants Settings Users Instances Top Le…" at bounding box center [624, 262] width 961 height 524
